Goal: Navigation & Orientation: Find specific page/section

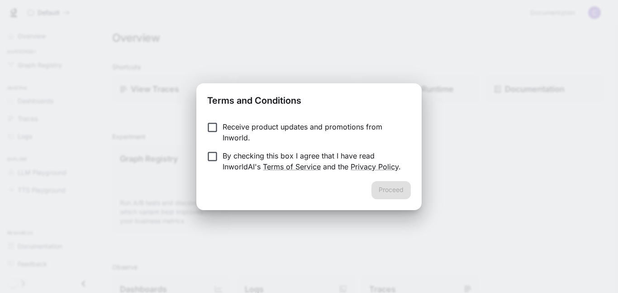
click at [223, 133] on p "Receive product updates and promotions from Inworld." at bounding box center [313, 132] width 181 height 22
click at [217, 147] on form "Receive product updates and promotions from Inworld. By checking this box I agr…" at bounding box center [309, 146] width 204 height 51
click at [400, 185] on button "Proceed" at bounding box center [390, 190] width 39 height 18
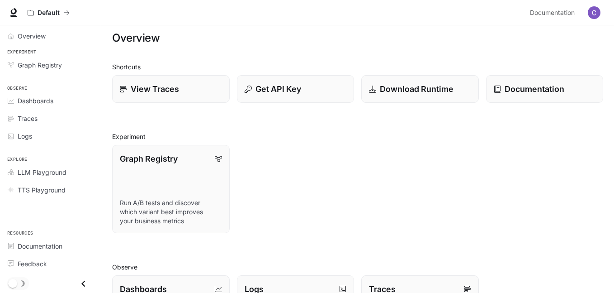
click at [131, 118] on div "Shortcuts View Traces Get API Key Download Runtime Documentation Experiment Gra…" at bounding box center [357, 277] width 491 height 431
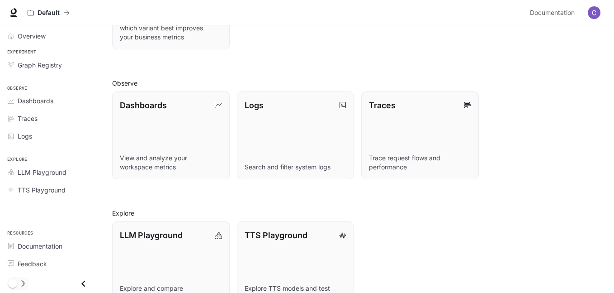
scroll to position [211, 0]
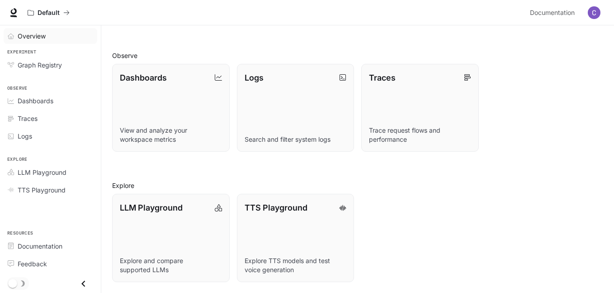
click at [31, 38] on span "Overview" at bounding box center [32, 36] width 28 height 10
